Goal: Obtain resource: Obtain resource

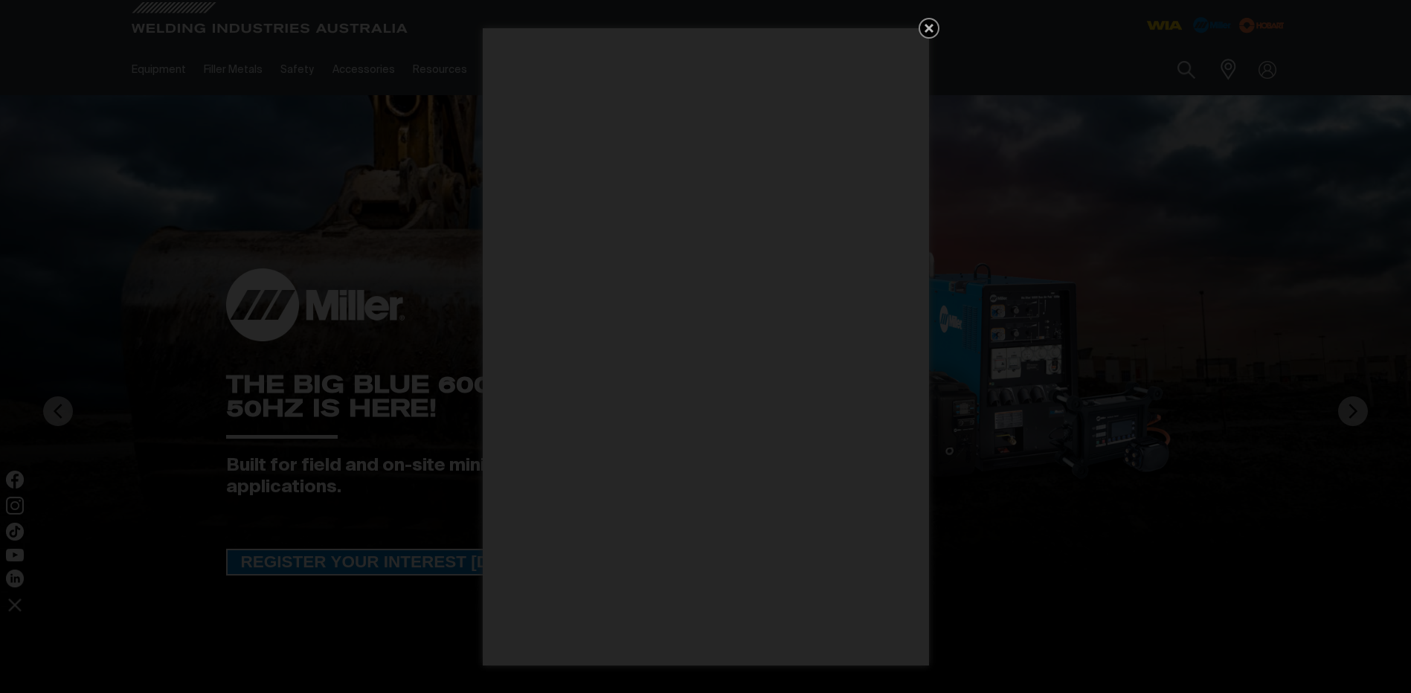
click at [931, 31] on icon "Get 5 WIA Welding Guides Free!" at bounding box center [929, 28] width 9 height 9
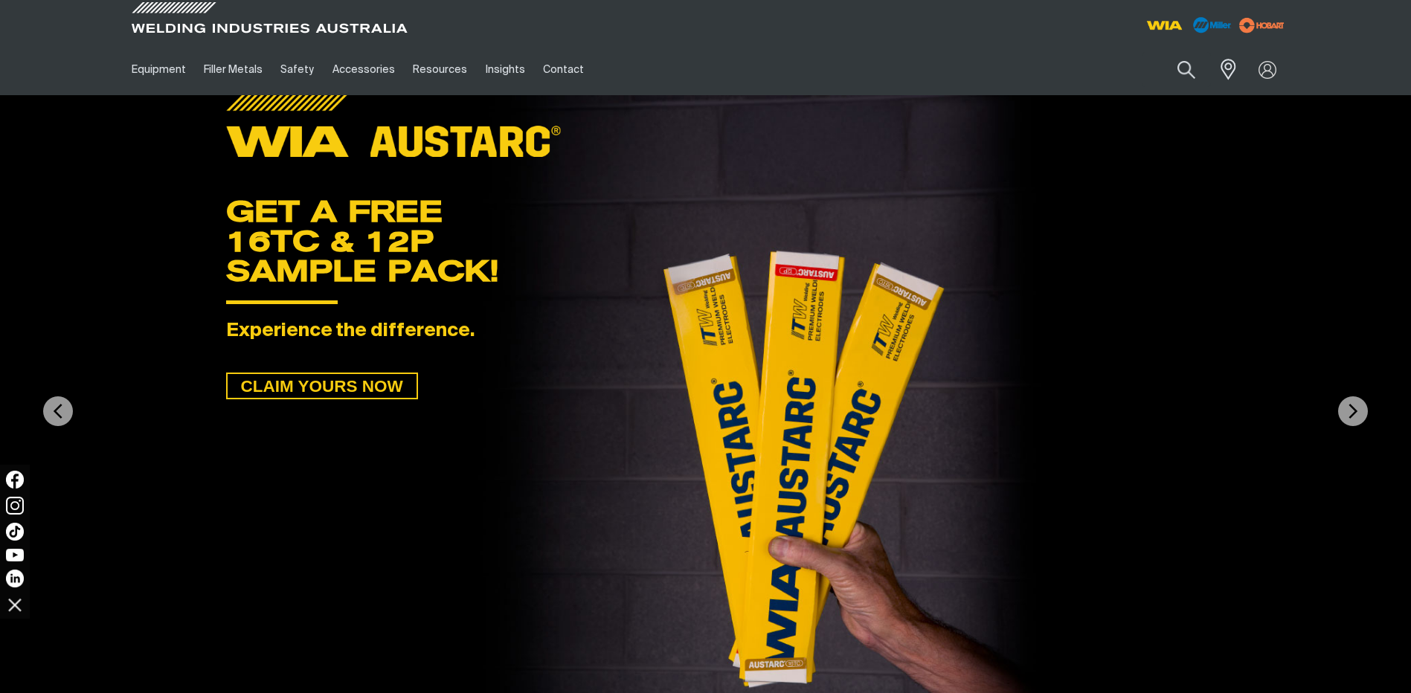
click at [709, 61] on ul "Equipment Stick Welders TIG Welders MIG Welders Multi-Process Welders Engine Dr…" at bounding box center [560, 69] width 875 height 51
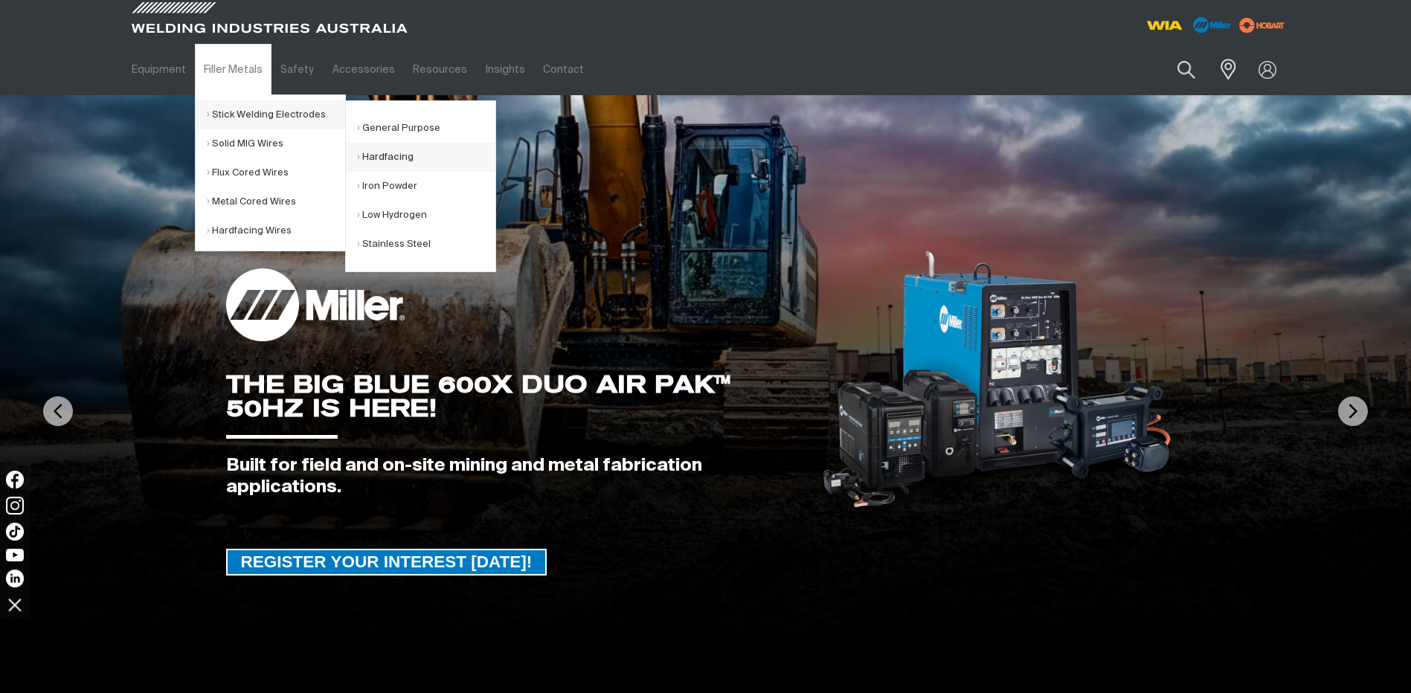
click at [399, 164] on link "Hardfacing" at bounding box center [426, 157] width 138 height 29
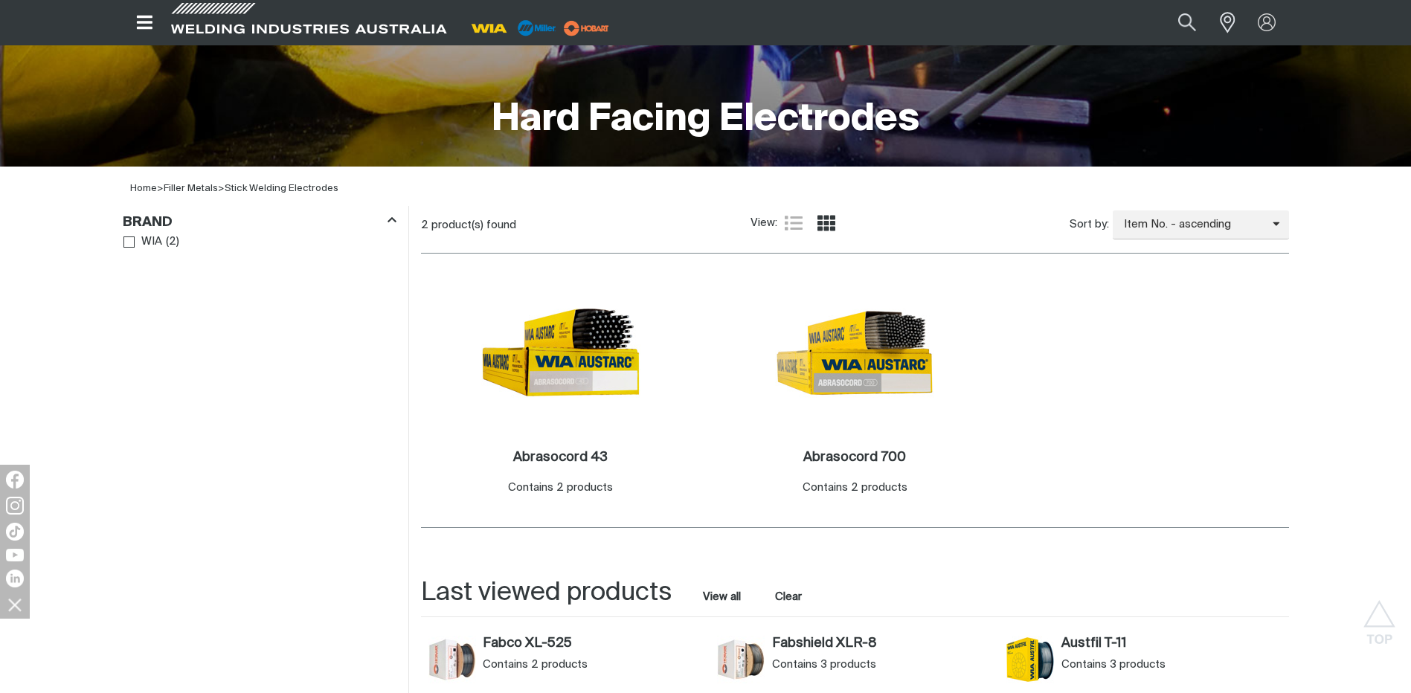
scroll to position [295, 0]
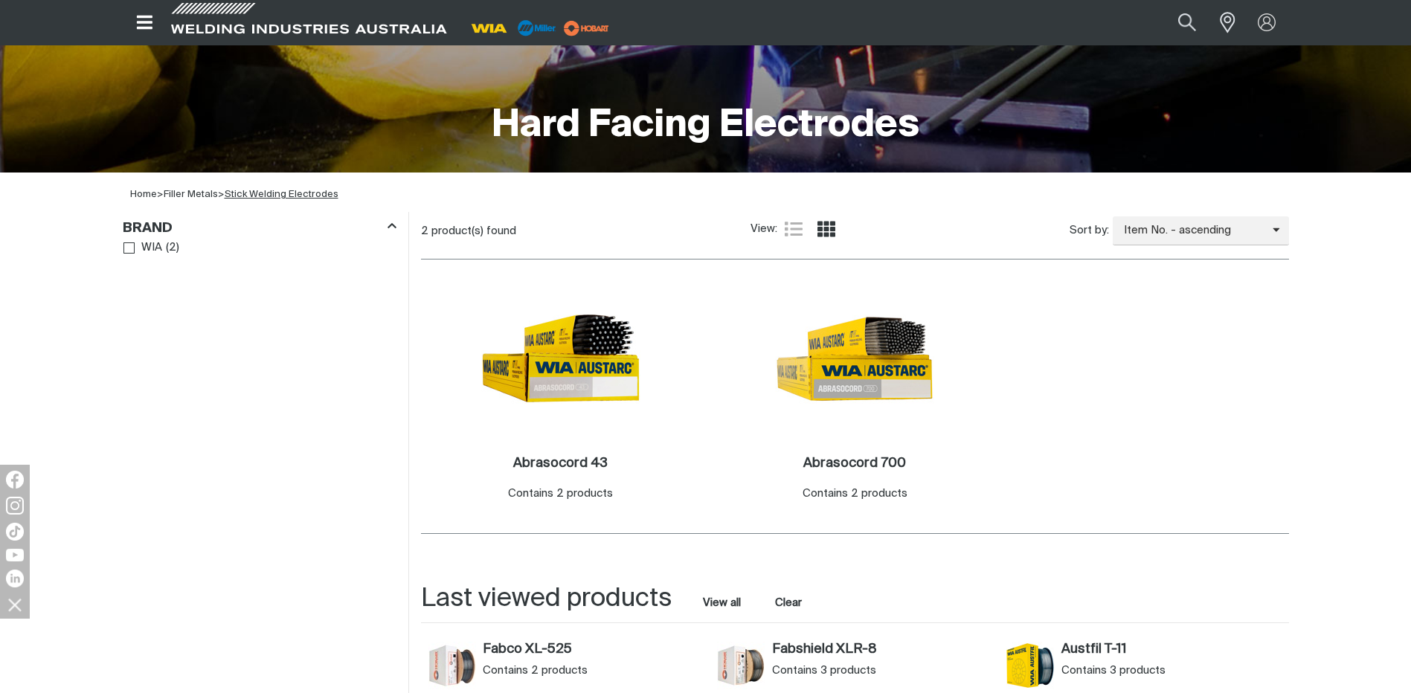
click at [292, 194] on link "Stick Welding Electrodes" at bounding box center [282, 195] width 114 height 10
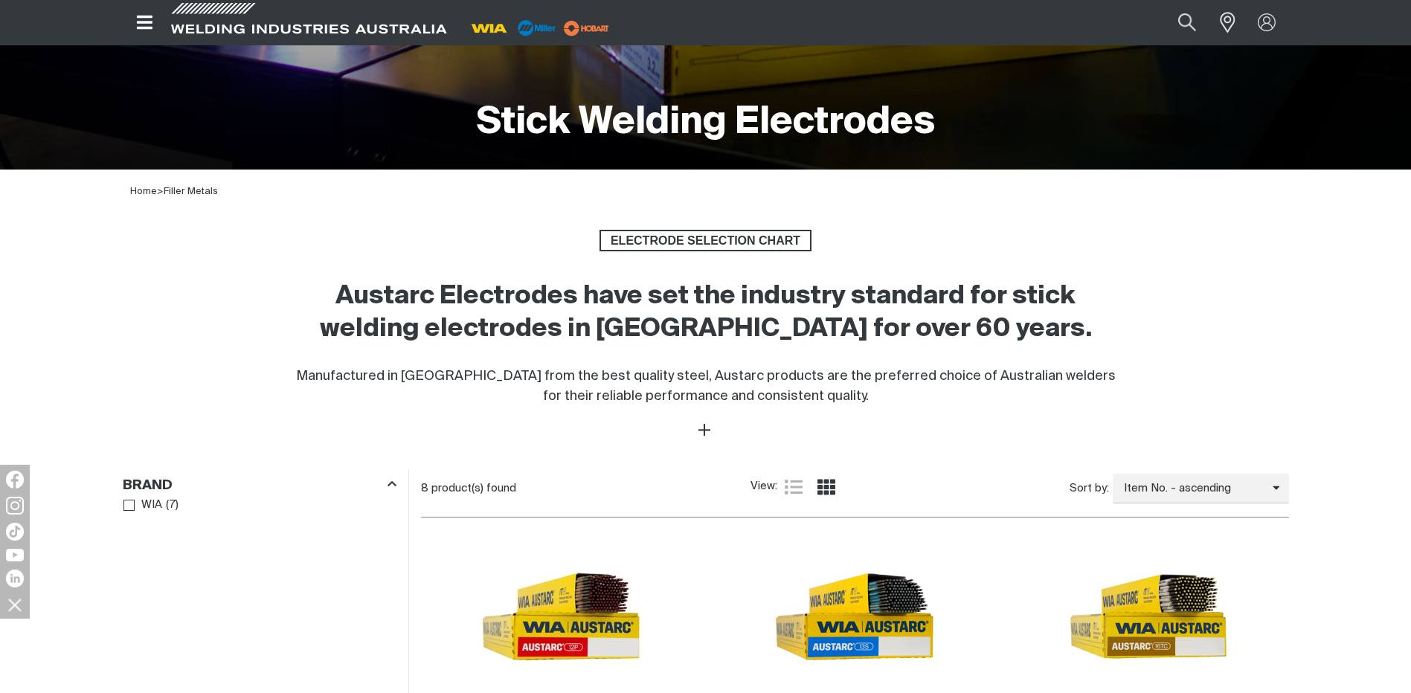
scroll to position [595, 0]
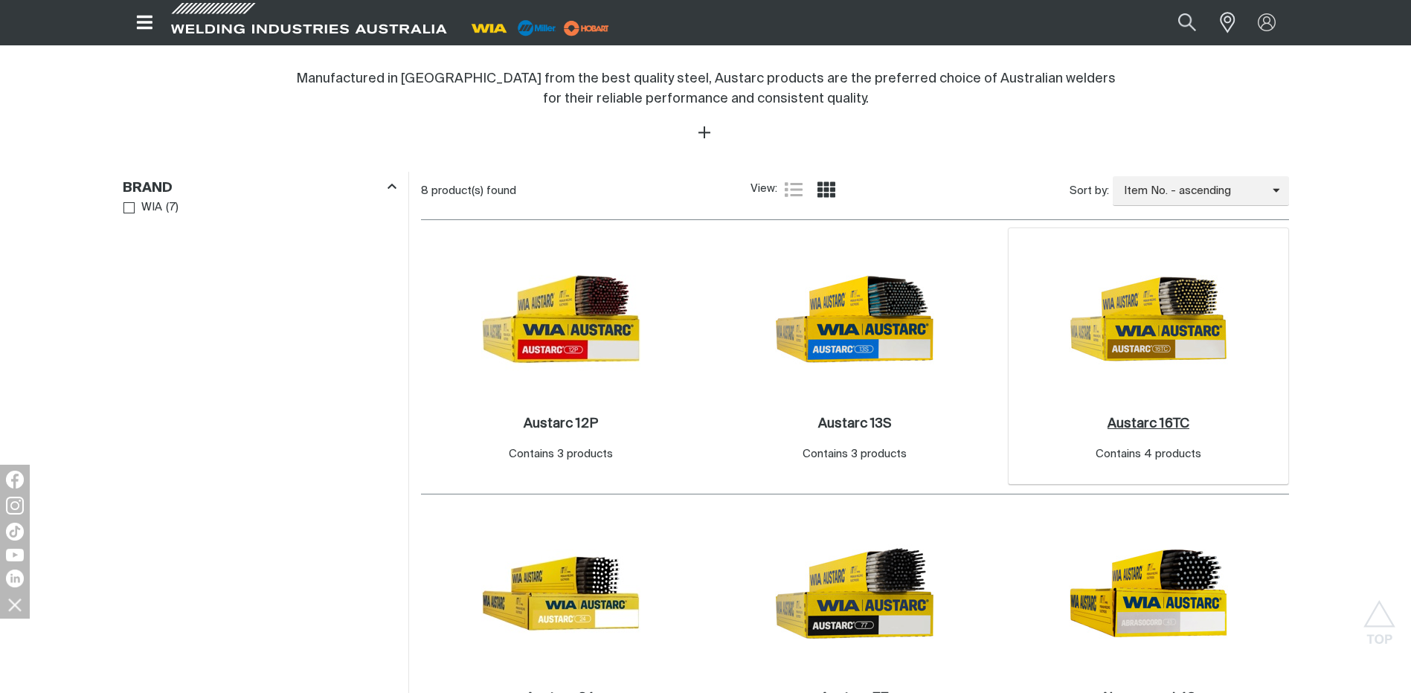
click at [1162, 427] on h2 "Austarc 16TC ." at bounding box center [1149, 423] width 82 height 13
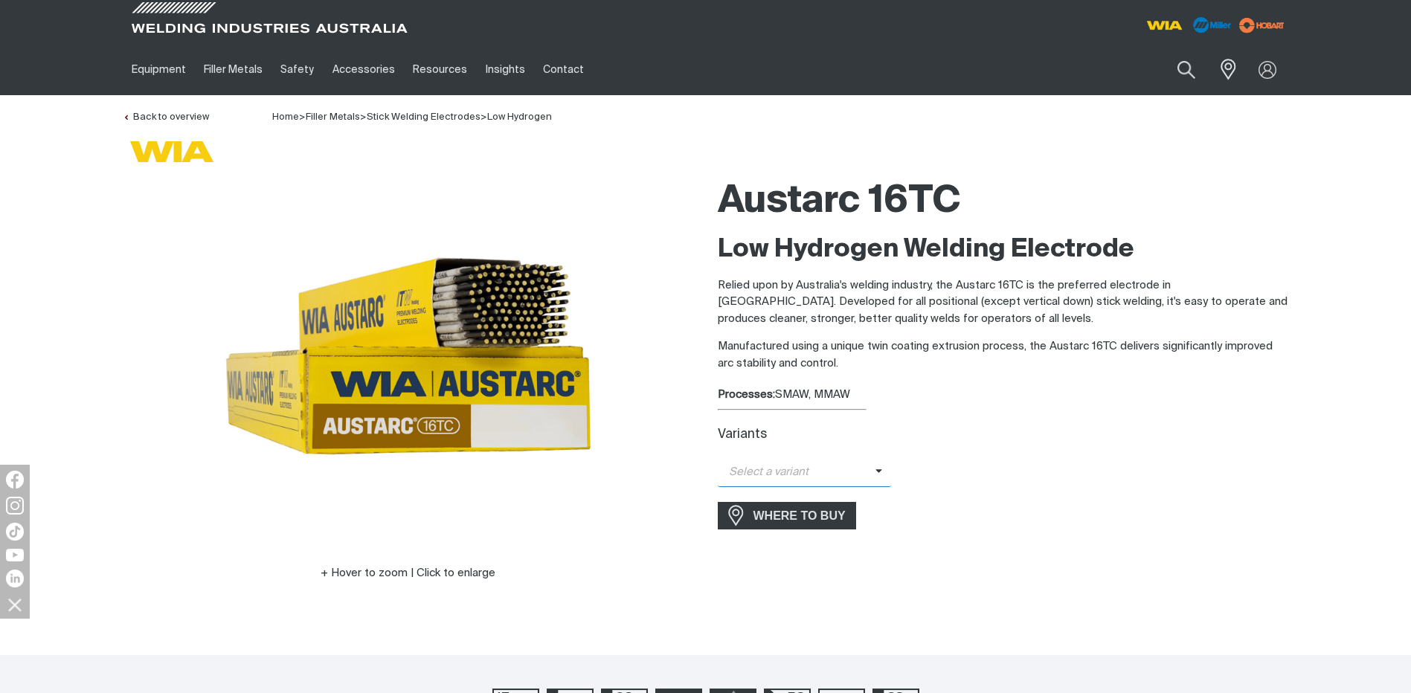
click at [872, 478] on span "Select a variant" at bounding box center [797, 472] width 158 height 17
click at [820, 520] on span "Austarc 16TC - 3.2mm" at bounding box center [805, 521] width 174 height 22
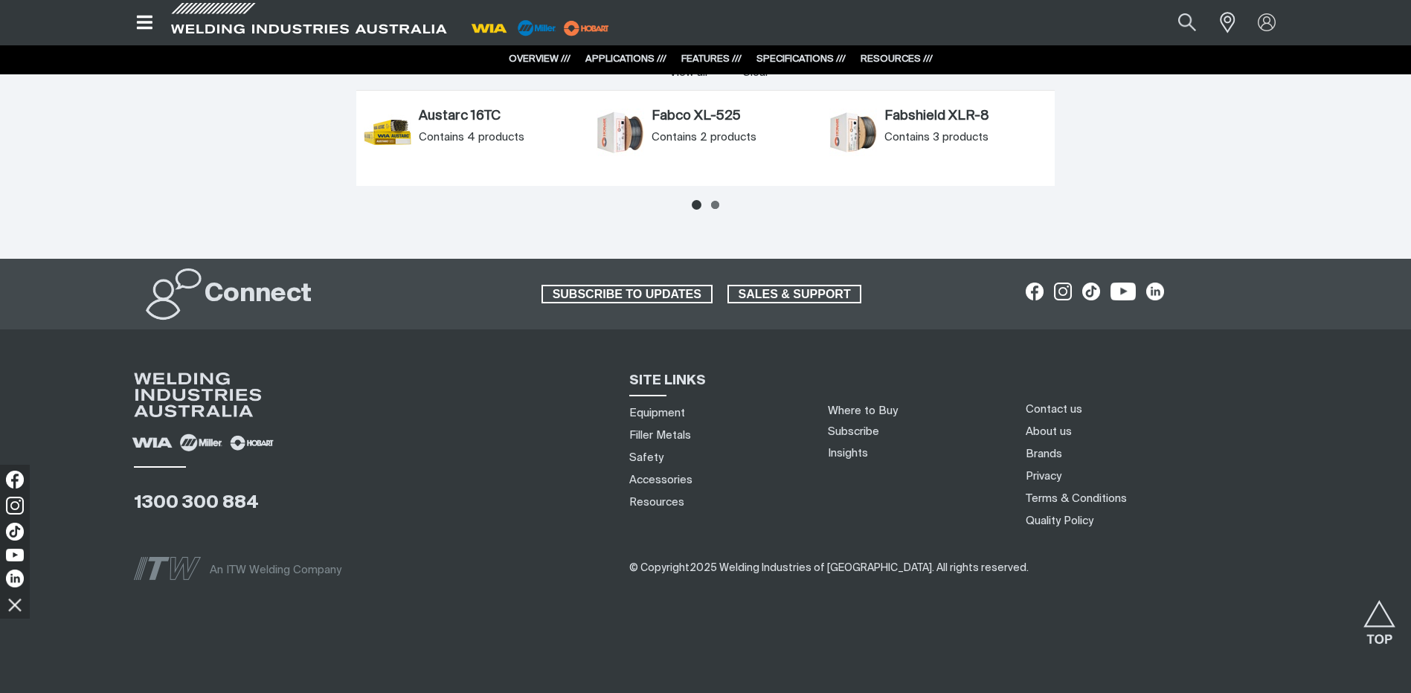
scroll to position [6994, 0]
click at [658, 499] on link "Resources" at bounding box center [656, 502] width 55 height 16
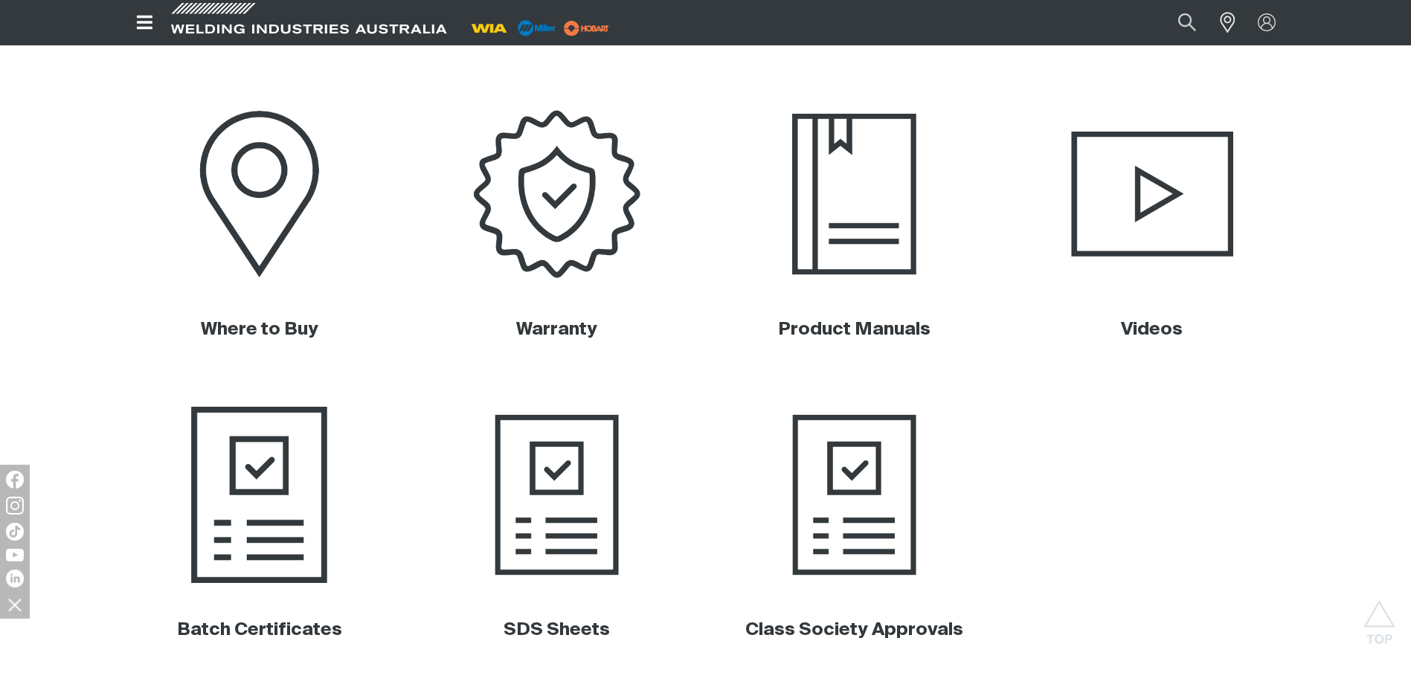
scroll to position [595, 0]
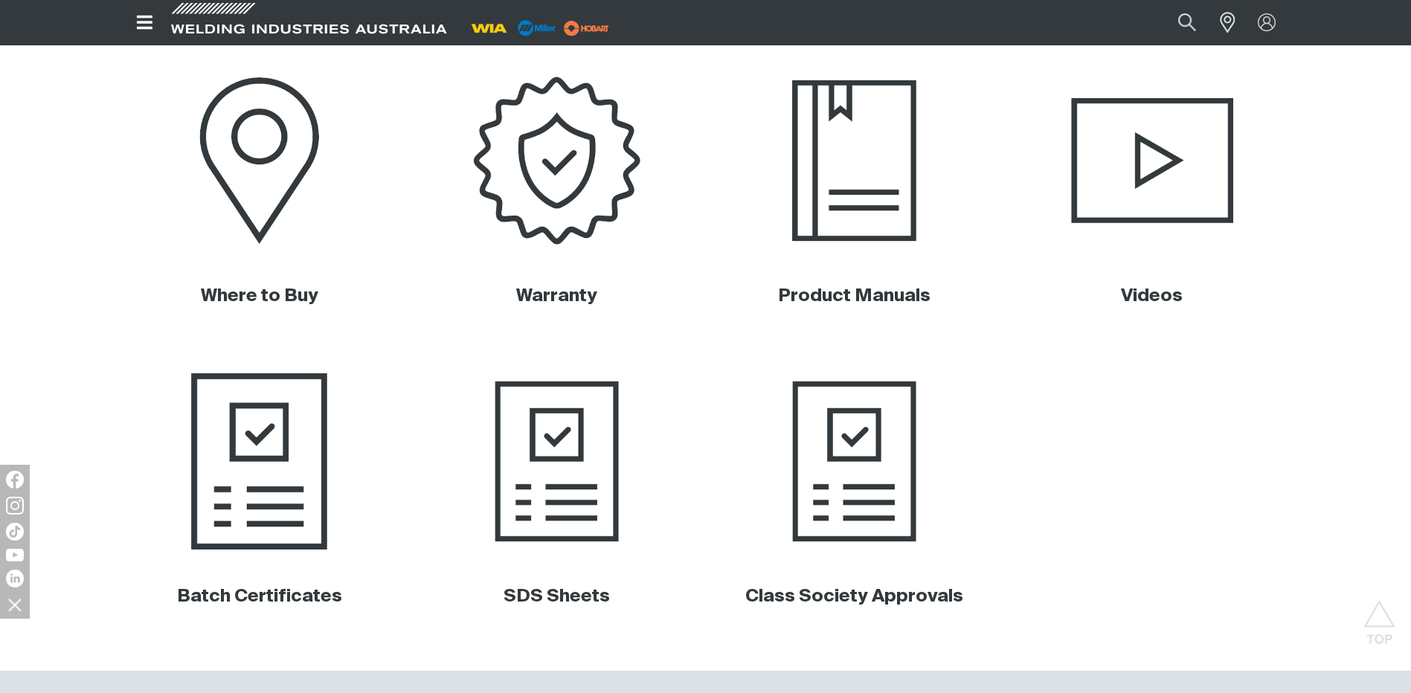
click at [303, 414] on img at bounding box center [259, 461] width 301 height 201
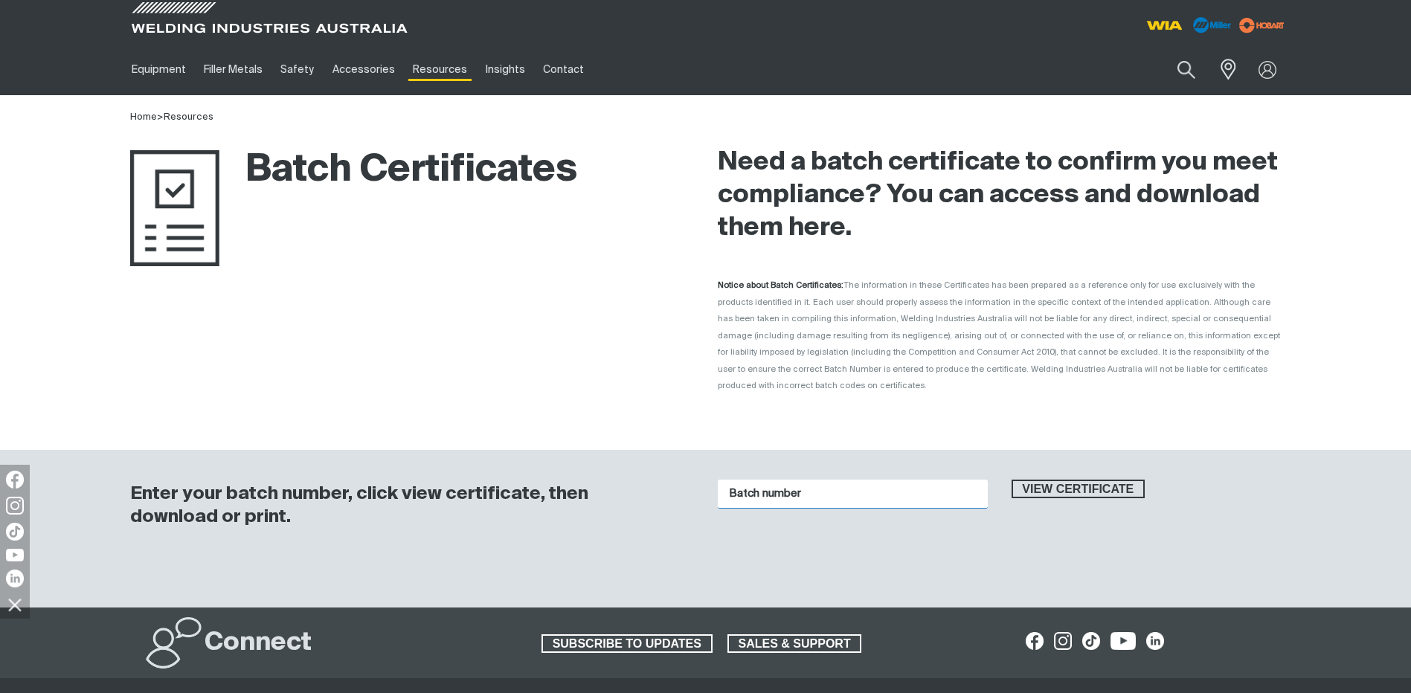
click at [834, 480] on input "Batch number" at bounding box center [853, 494] width 270 height 29
click at [796, 480] on input "Batch number" at bounding box center [853, 494] width 270 height 29
paste input "1016616"
type input "1016616"
click at [1094, 480] on span "View certificate" at bounding box center [1078, 489] width 131 height 19
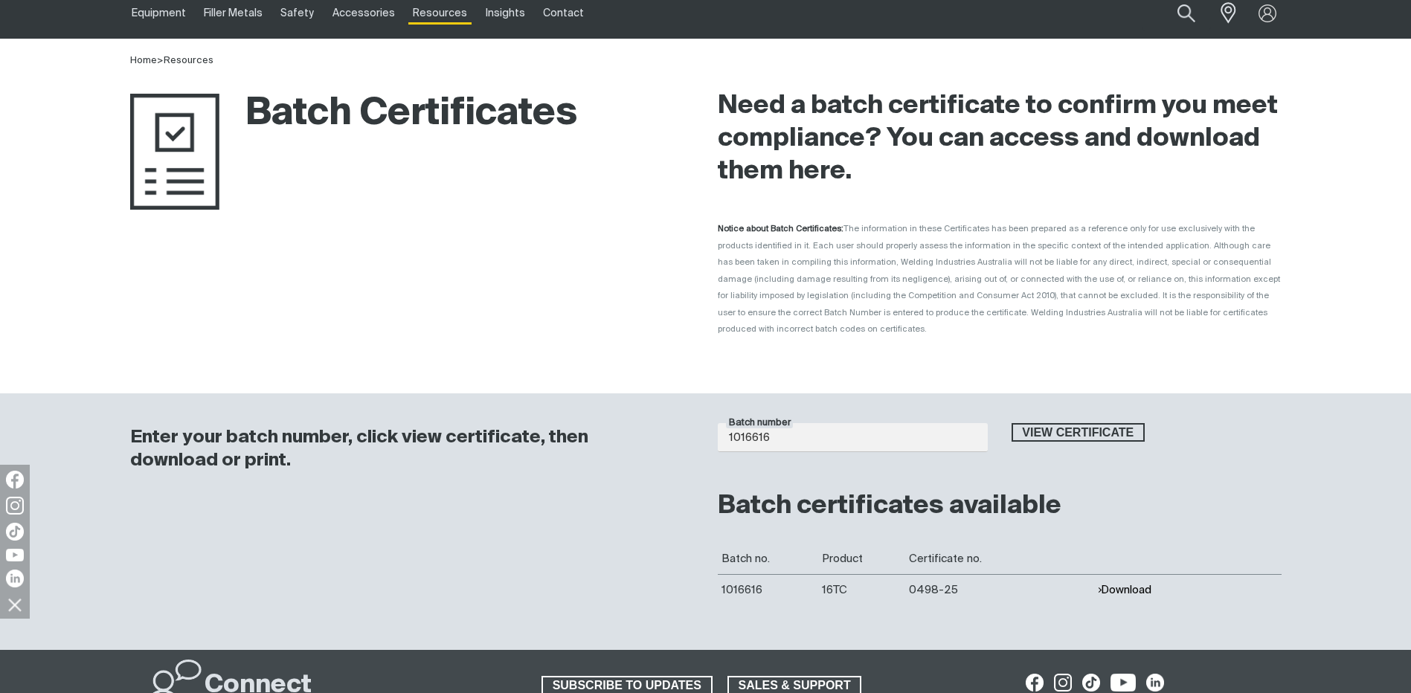
scroll to position [149, 0]
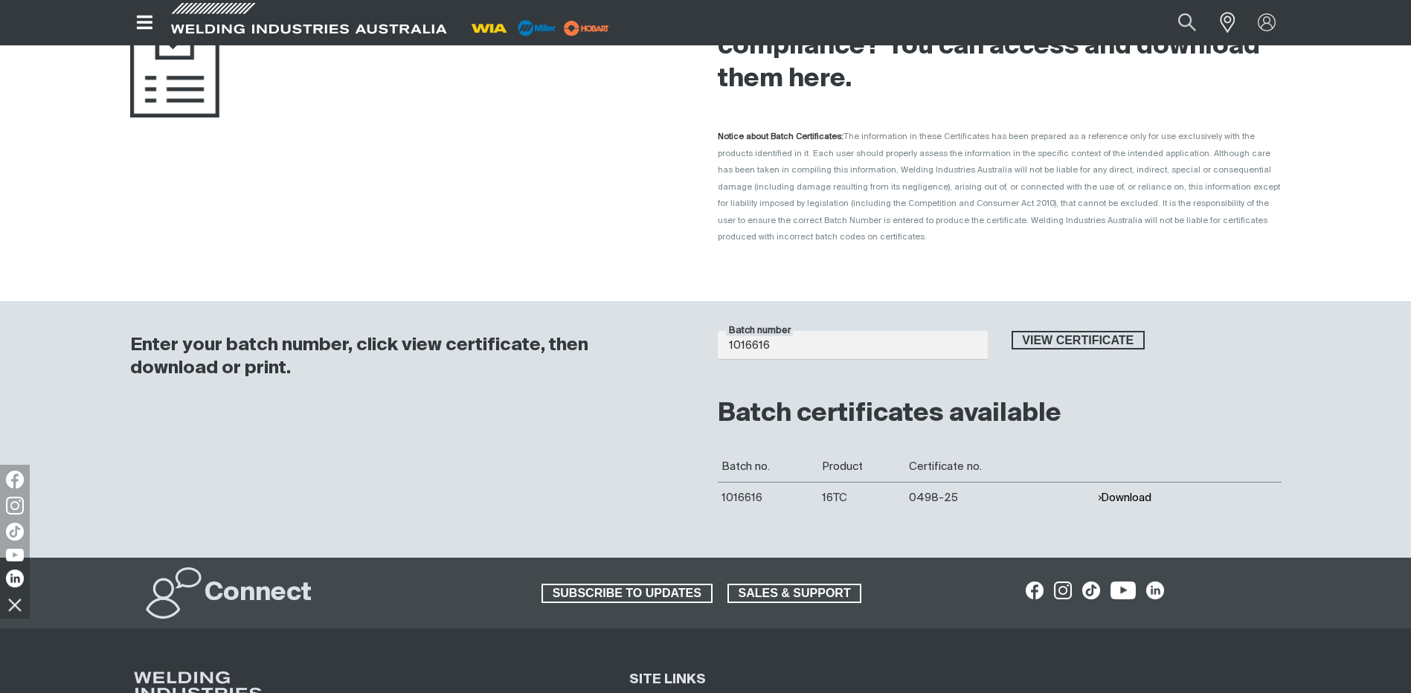
click at [1155, 482] on td "Download" at bounding box center [1188, 497] width 188 height 31
click at [1144, 492] on button "Download" at bounding box center [1124, 498] width 54 height 13
